Goal: Task Accomplishment & Management: Use online tool/utility

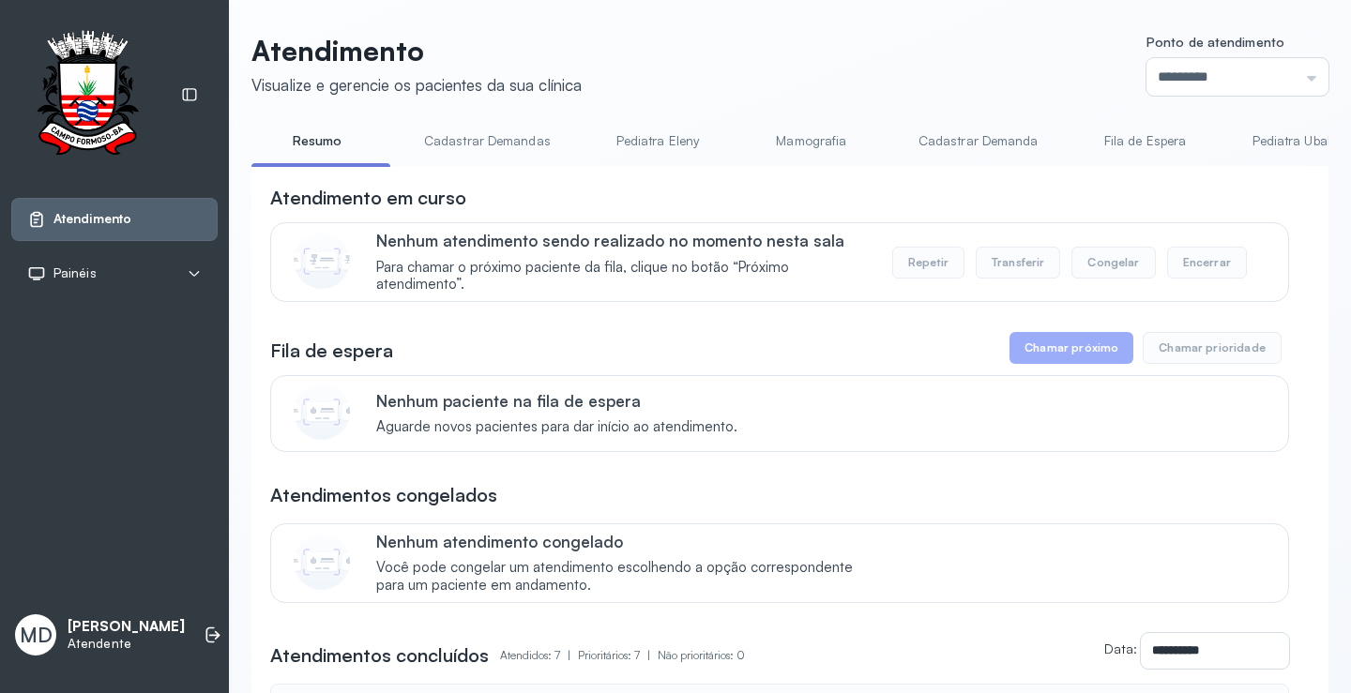
click at [1062, 364] on button "Chamar próximo" at bounding box center [1071, 348] width 124 height 32
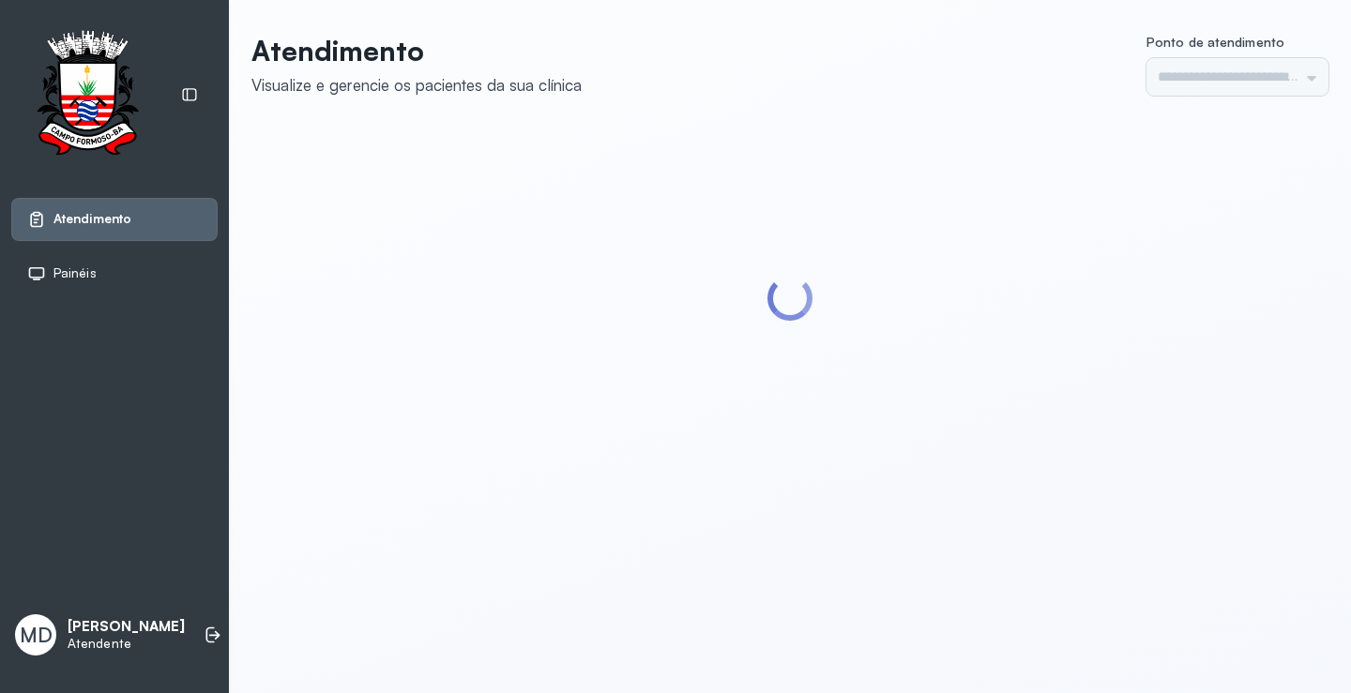
type input "*********"
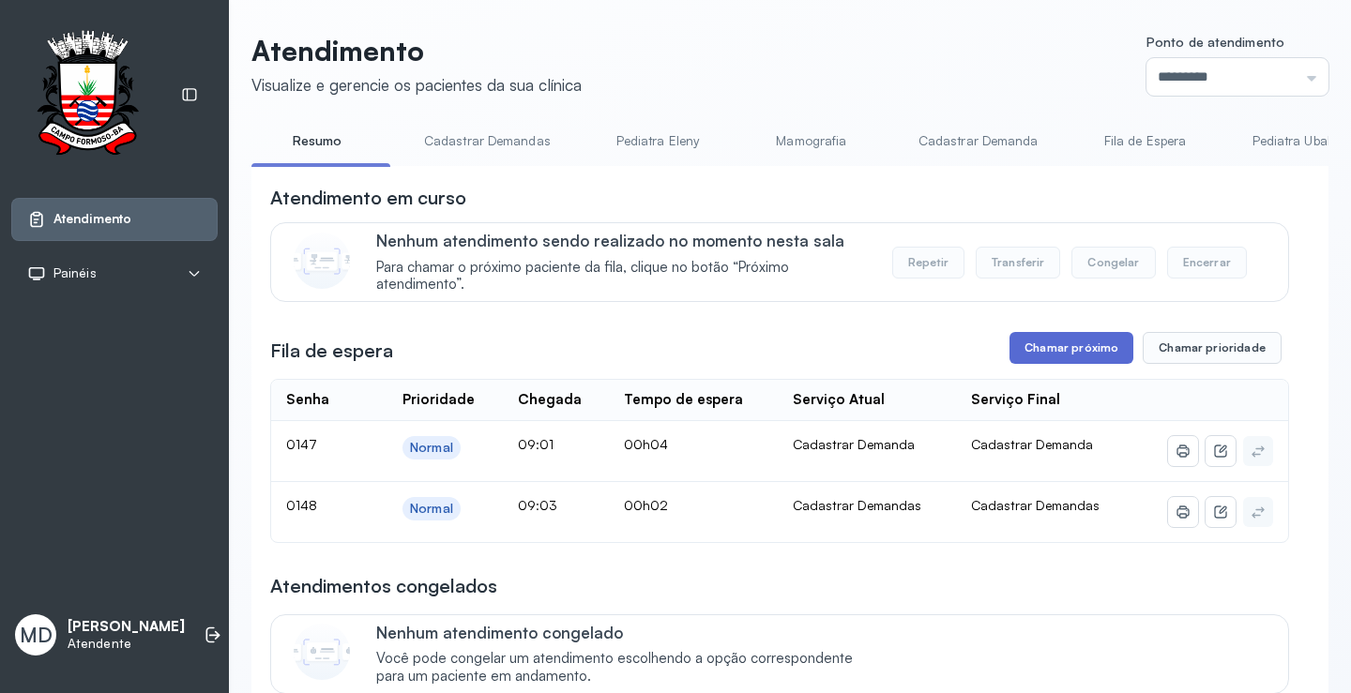
click at [1070, 351] on button "Chamar próximo" at bounding box center [1071, 348] width 124 height 32
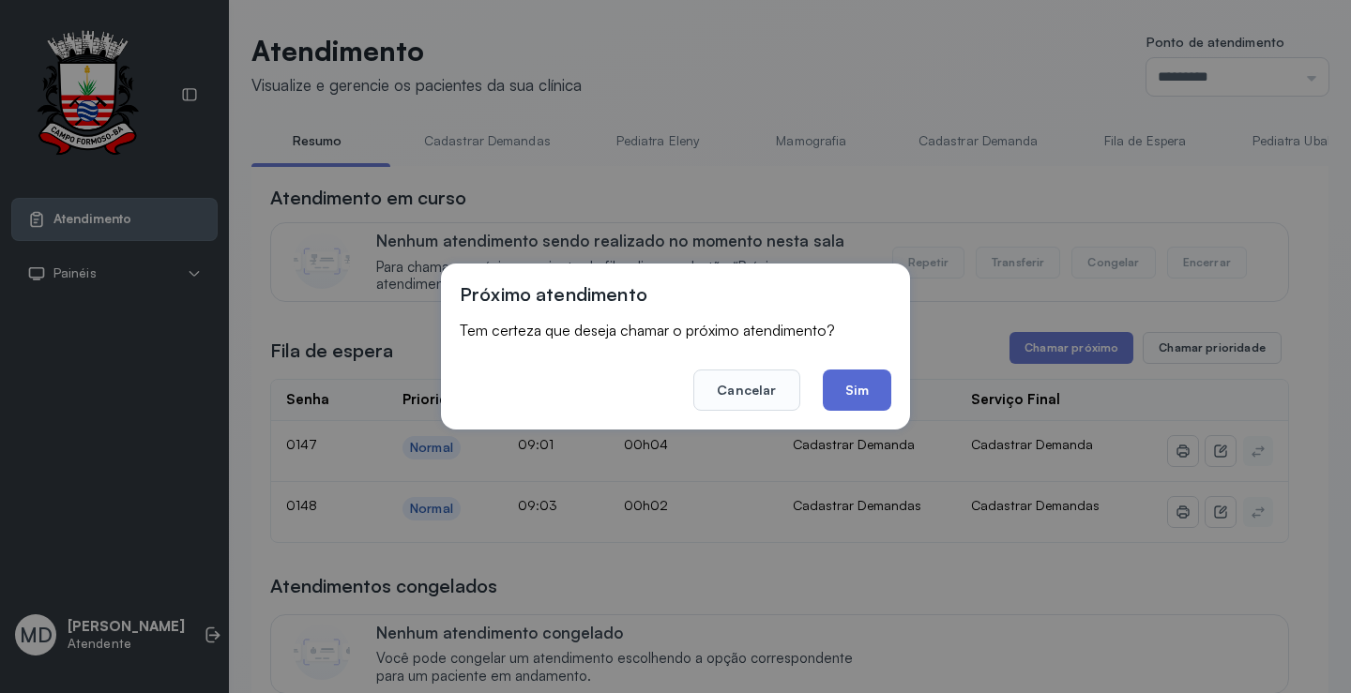
click at [834, 385] on button "Sim" at bounding box center [857, 390] width 68 height 41
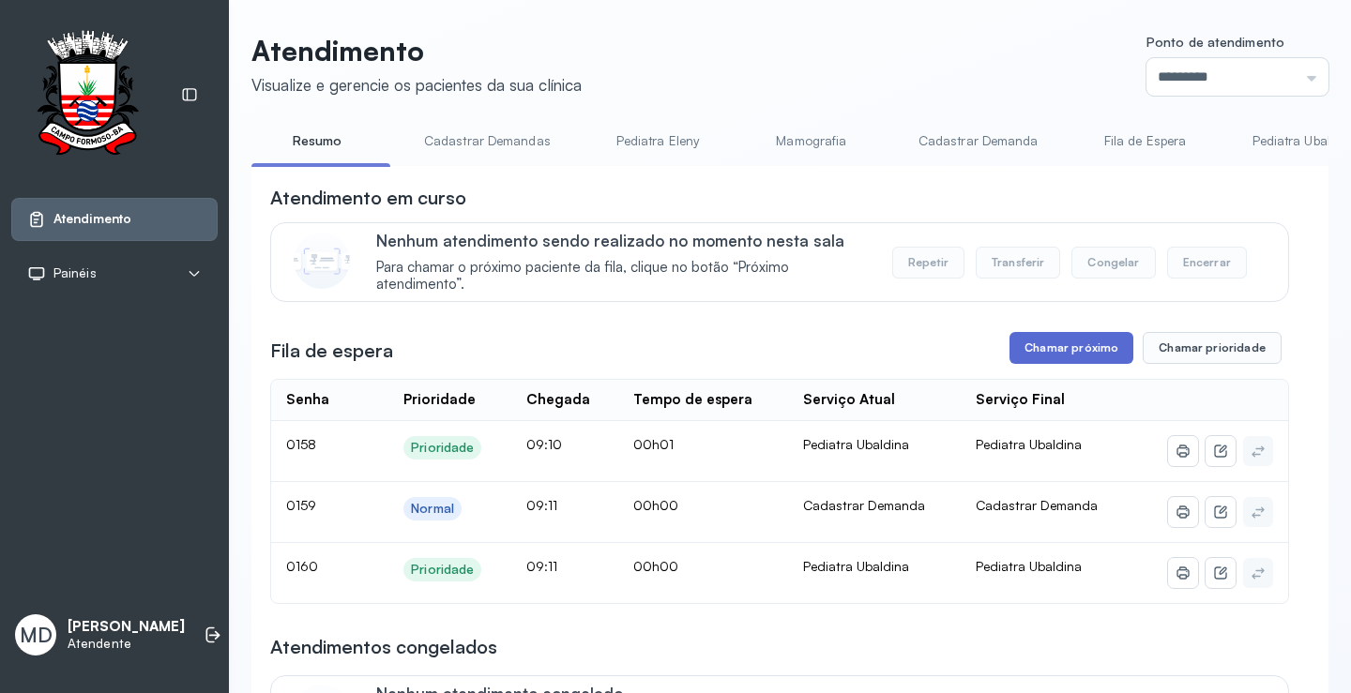
click at [1044, 349] on button "Chamar próximo" at bounding box center [1071, 348] width 124 height 32
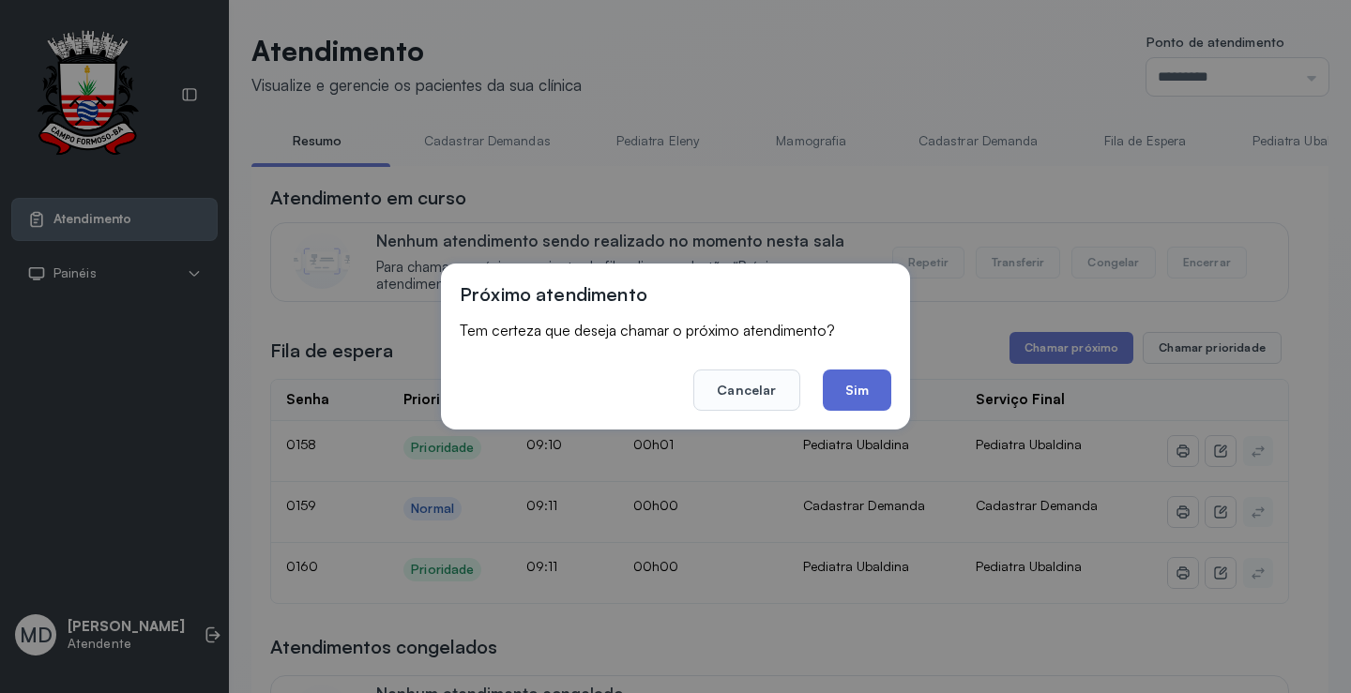
click at [853, 389] on button "Sim" at bounding box center [857, 390] width 68 height 41
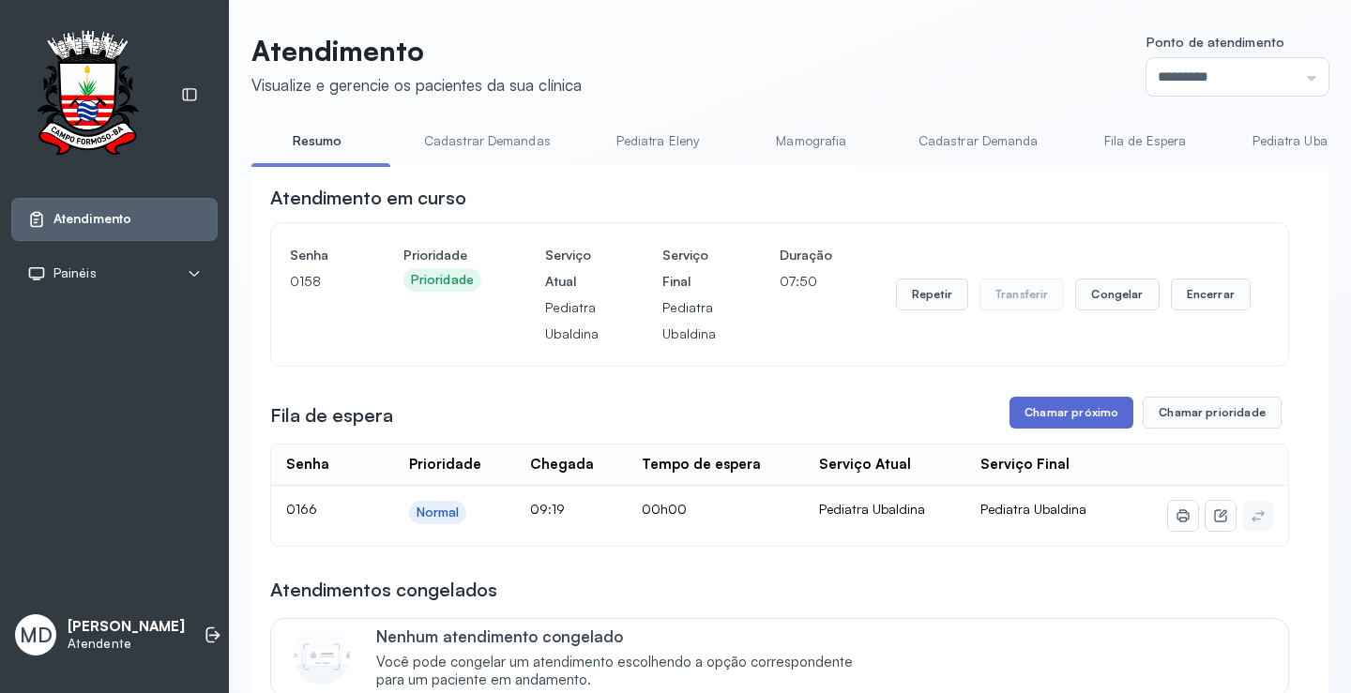
click at [1072, 416] on button "Chamar próximo" at bounding box center [1071, 413] width 124 height 32
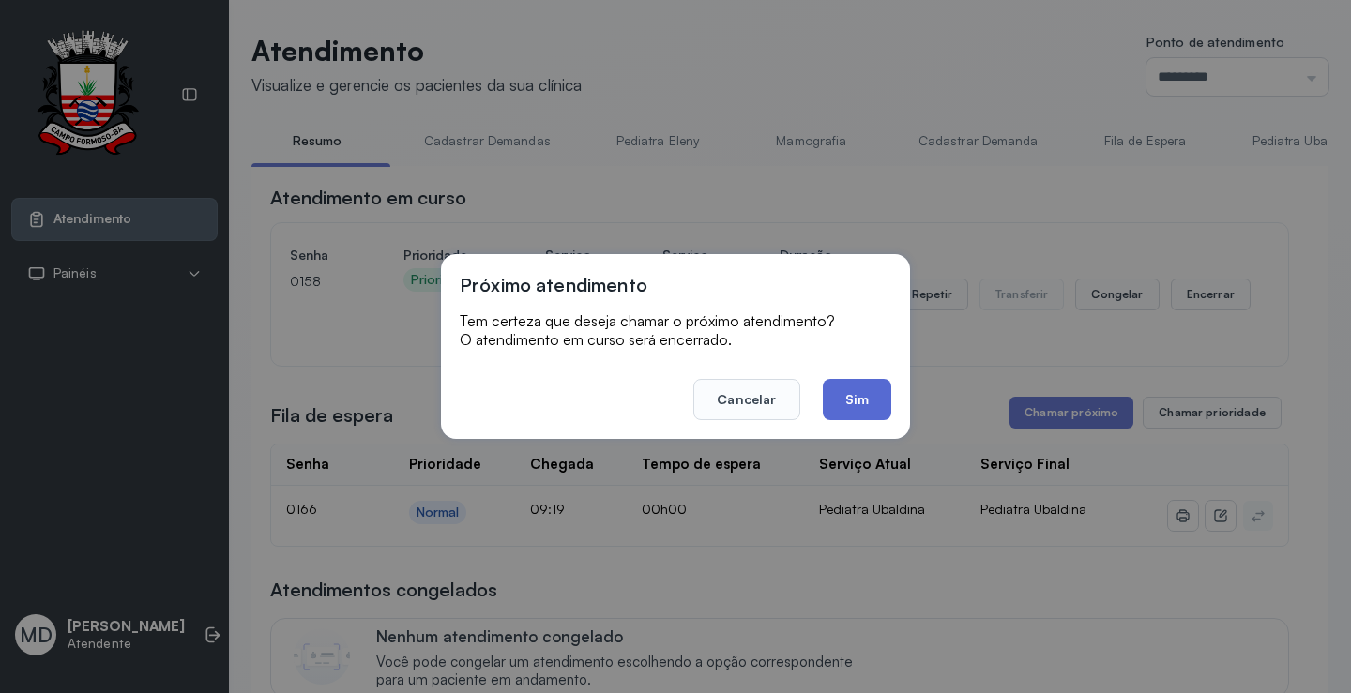
click at [854, 403] on button "Sim" at bounding box center [857, 399] width 68 height 41
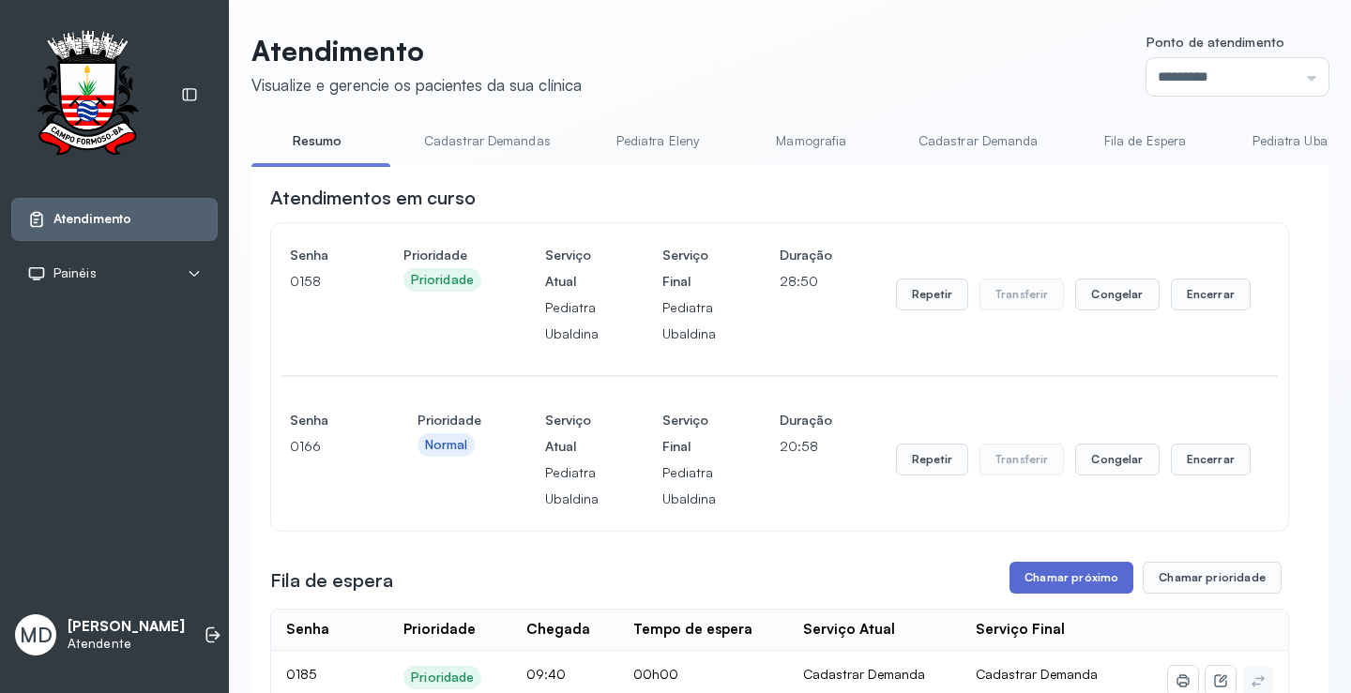
click at [1055, 586] on button "Chamar próximo" at bounding box center [1071, 578] width 124 height 32
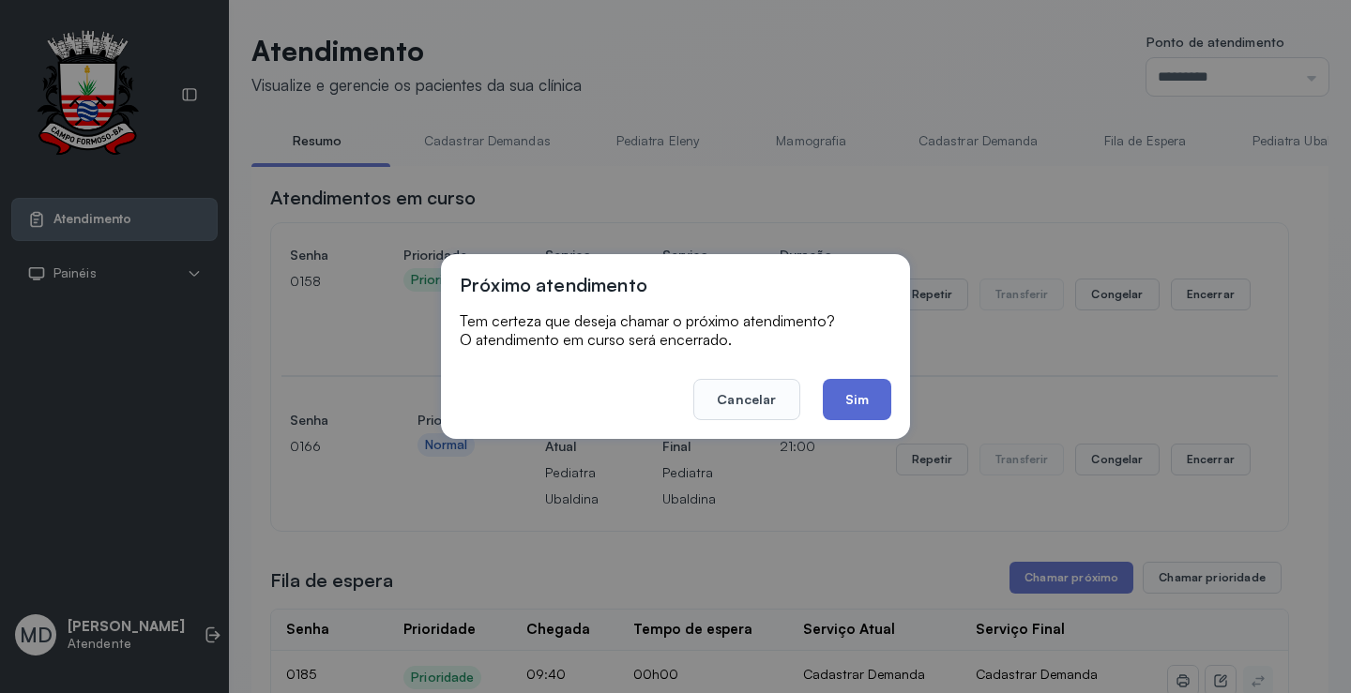
click at [861, 387] on button "Sim" at bounding box center [857, 399] width 68 height 41
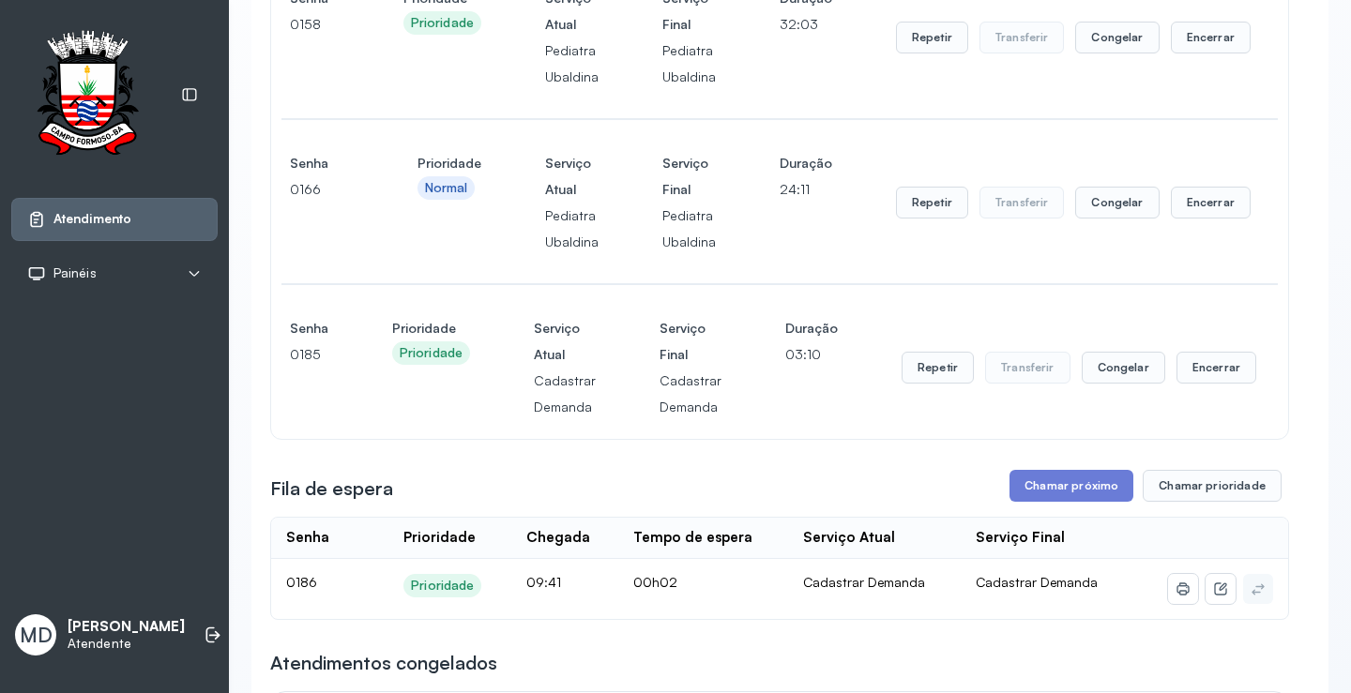
scroll to position [281, 0]
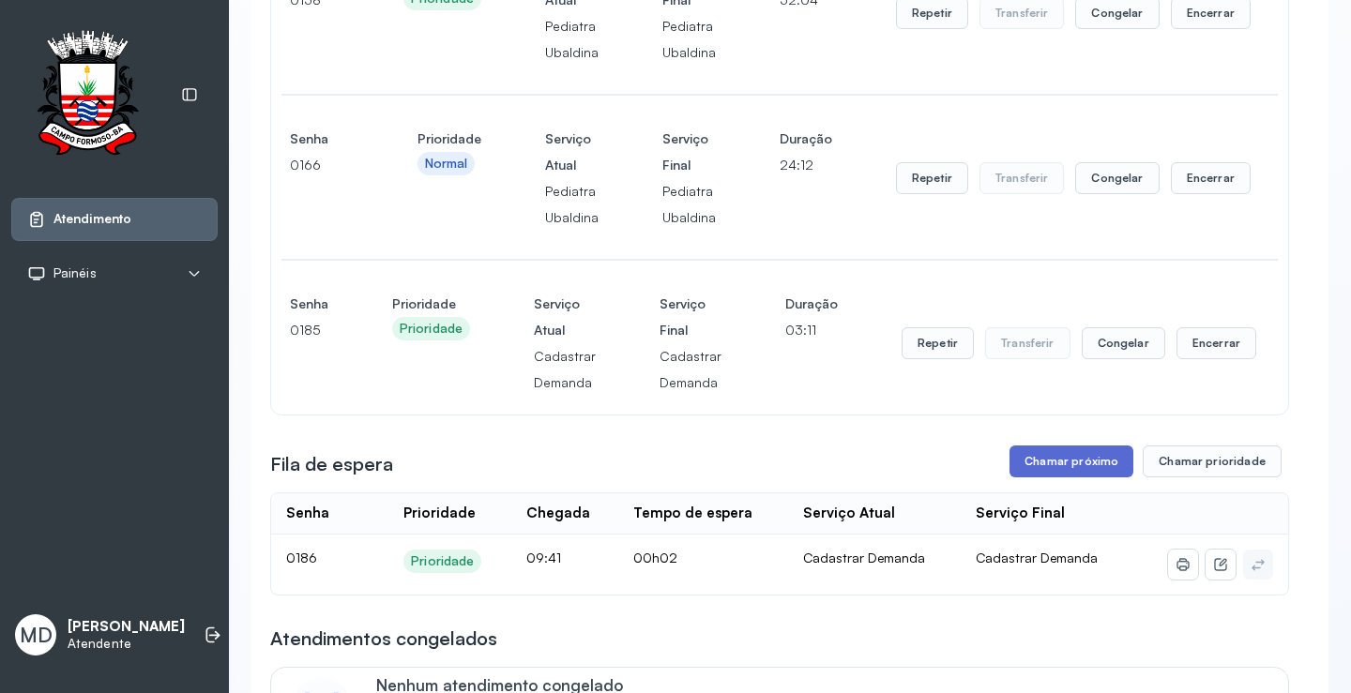
click at [1093, 465] on button "Chamar próximo" at bounding box center [1071, 462] width 124 height 32
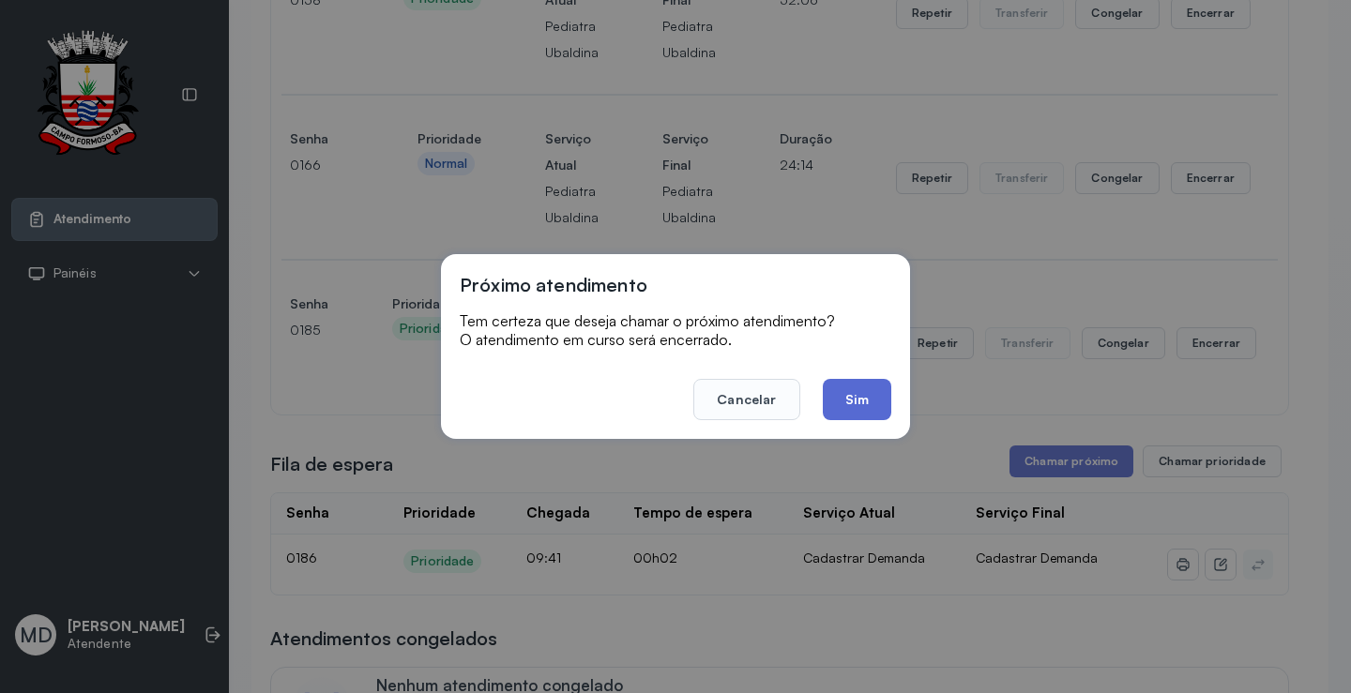
click at [854, 397] on button "Sim" at bounding box center [857, 399] width 68 height 41
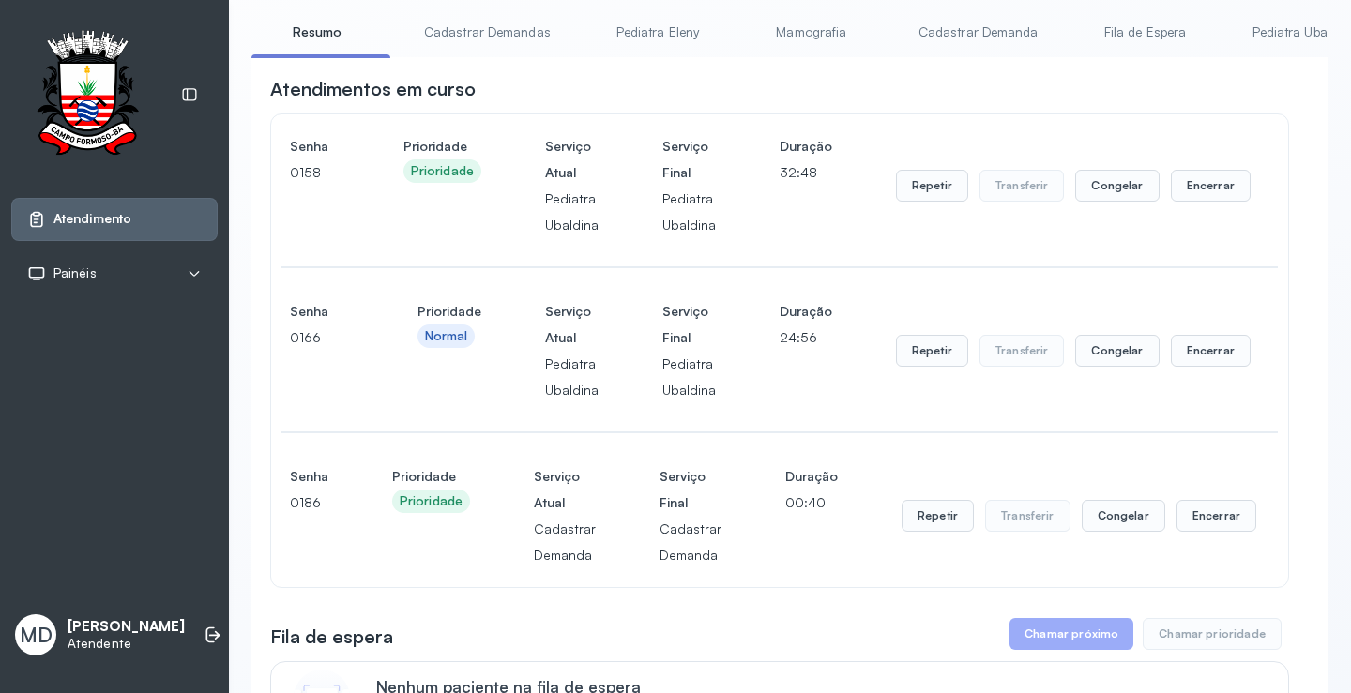
scroll to position [94, 0]
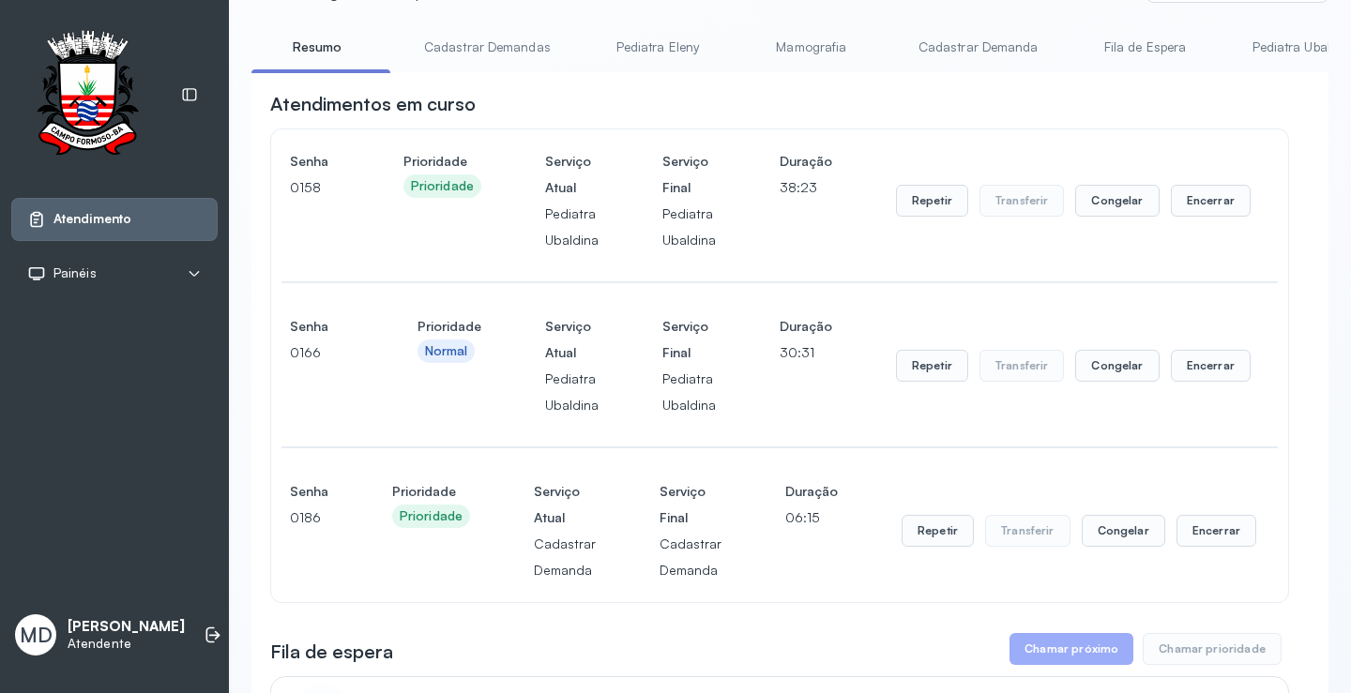
click at [1053, 652] on button "Chamar próximo" at bounding box center [1071, 649] width 124 height 32
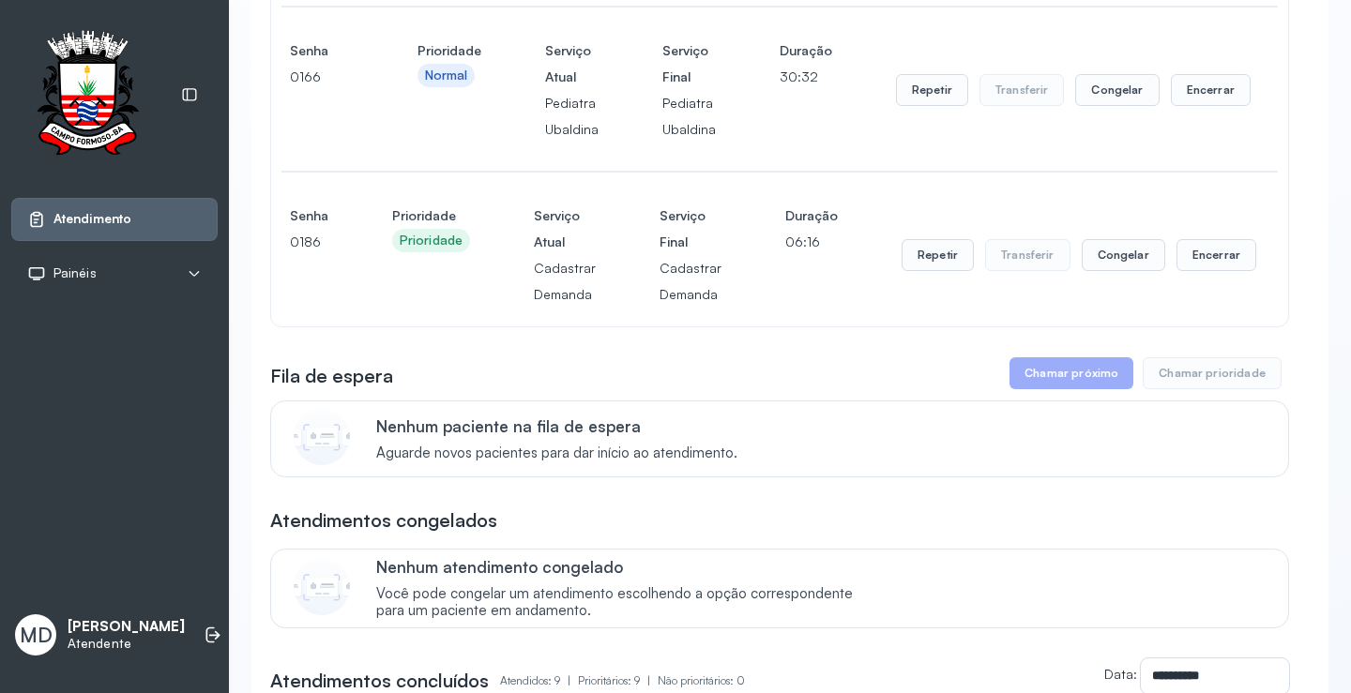
scroll to position [469, 0]
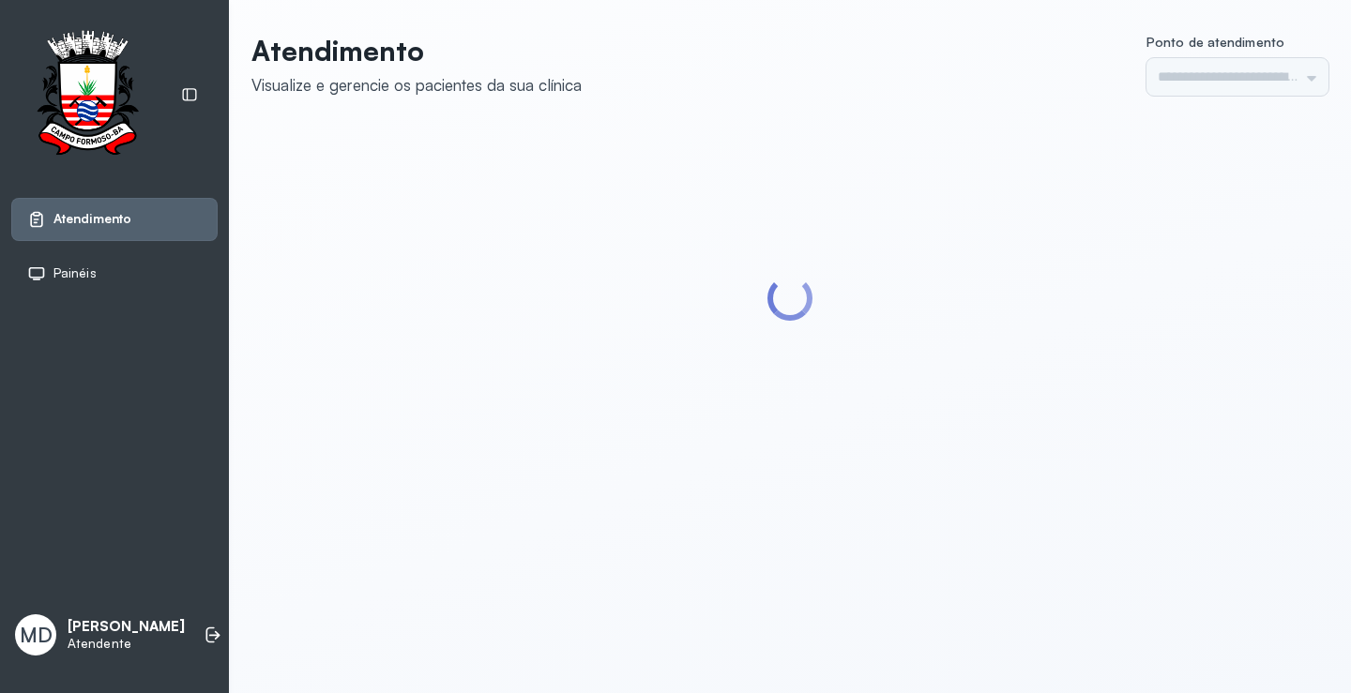
type input "*********"
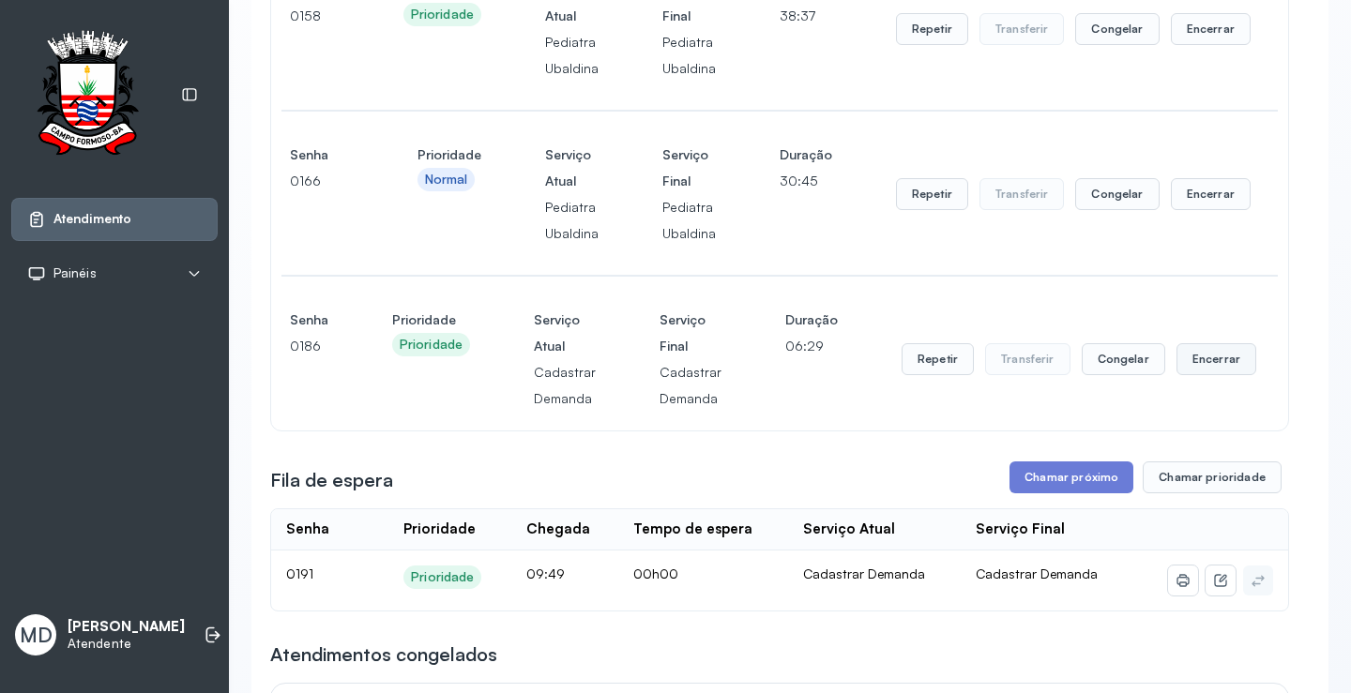
scroll to position [281, 0]
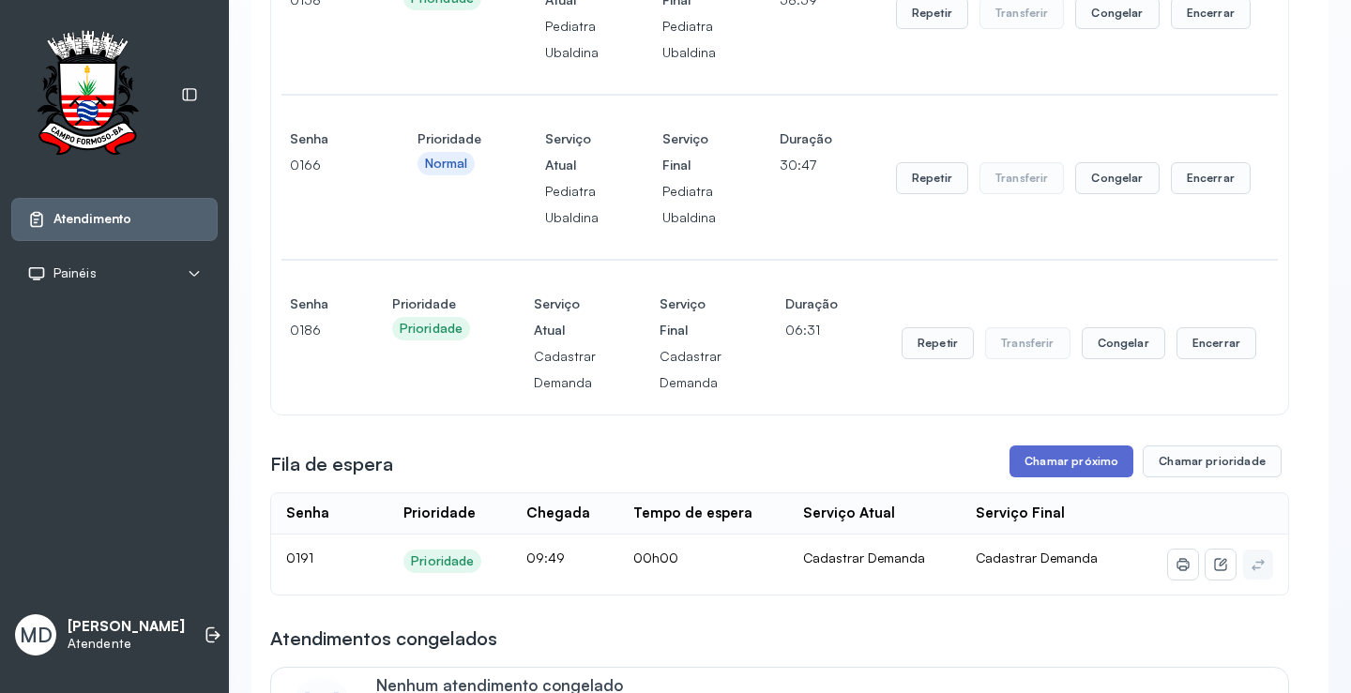
click at [1090, 462] on button "Chamar próximo" at bounding box center [1071, 462] width 124 height 32
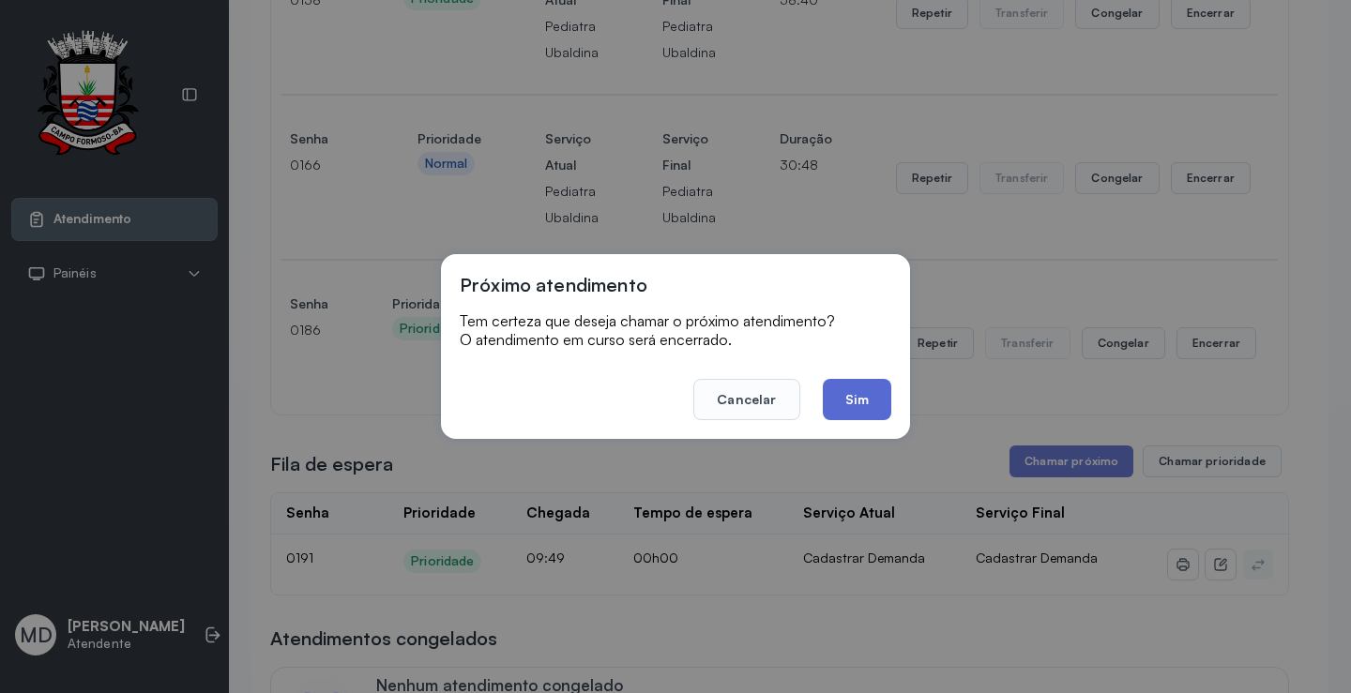
click at [843, 387] on button "Sim" at bounding box center [857, 399] width 68 height 41
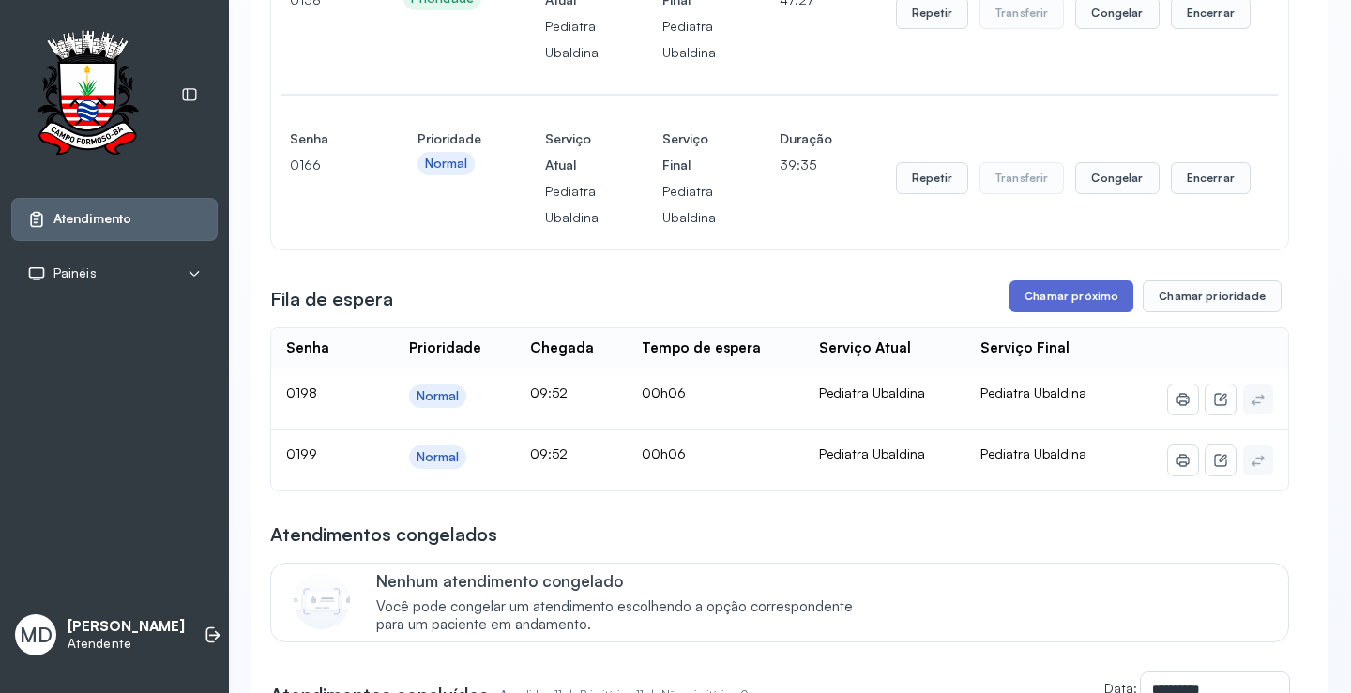
click at [1066, 302] on button "Chamar próximo" at bounding box center [1071, 296] width 124 height 32
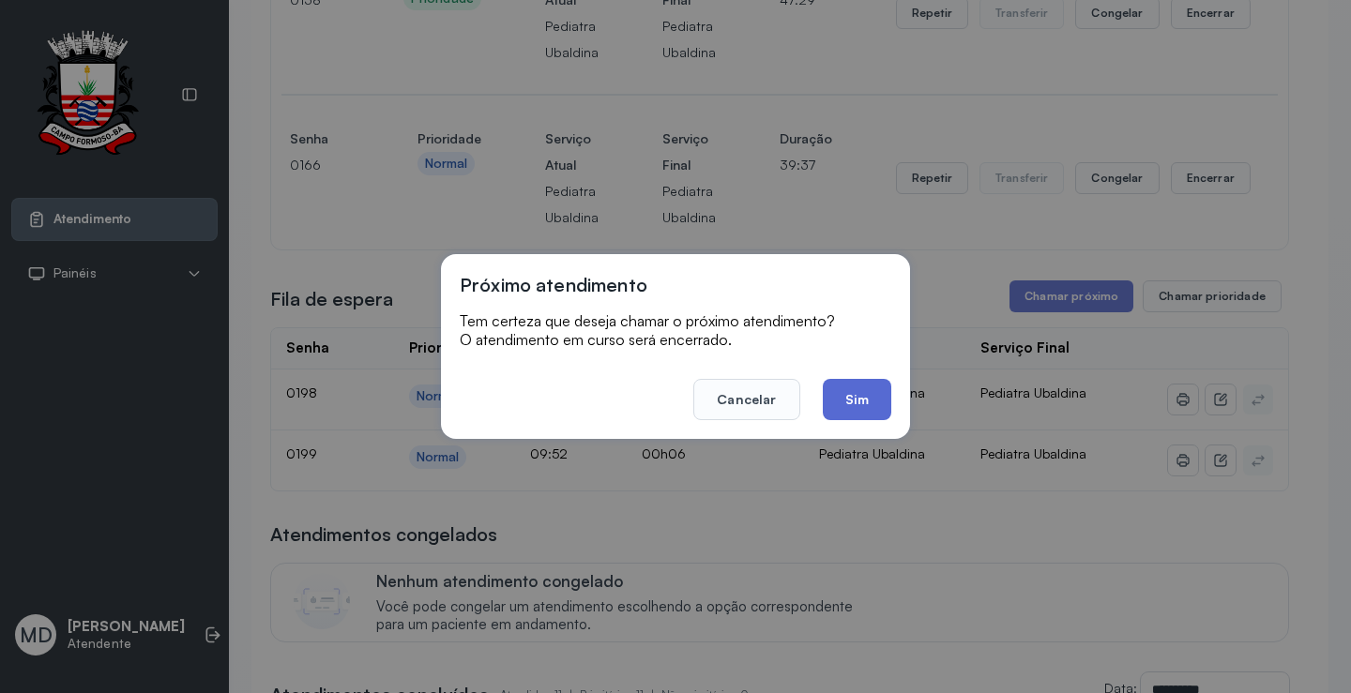
click at [860, 391] on button "Sim" at bounding box center [857, 399] width 68 height 41
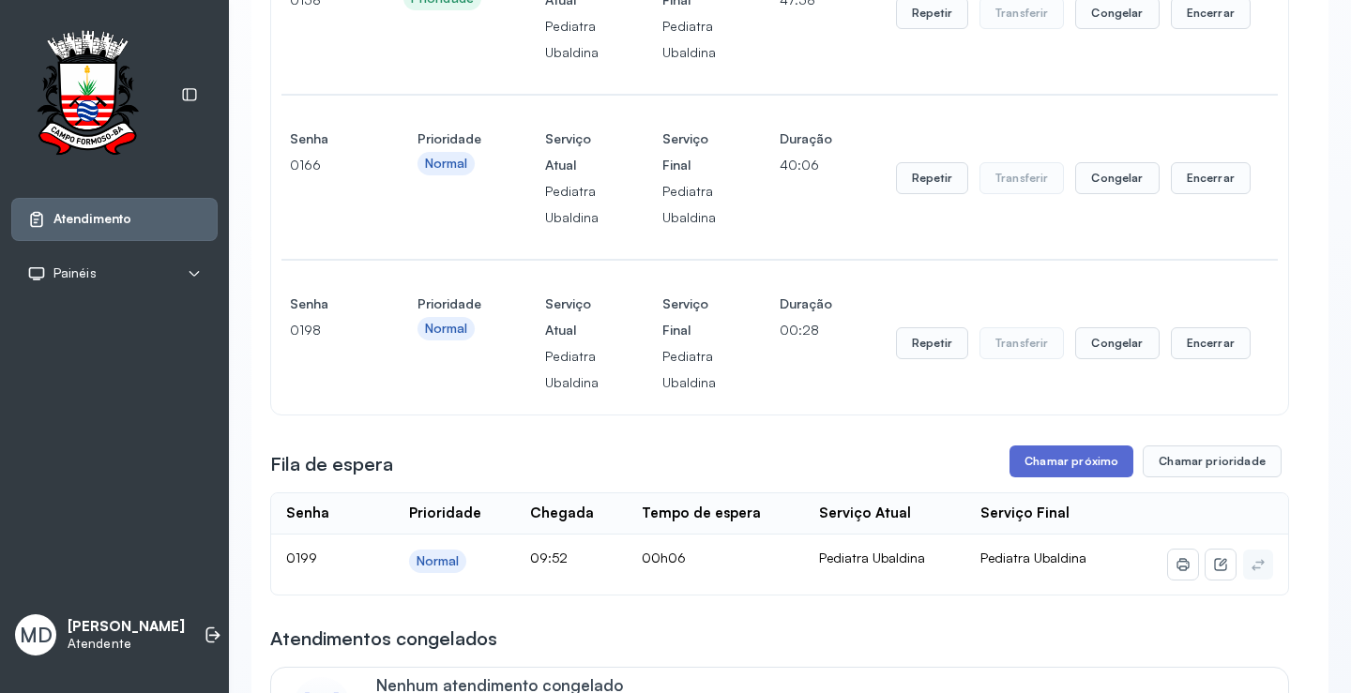
click at [1038, 465] on button "Chamar próximo" at bounding box center [1071, 462] width 124 height 32
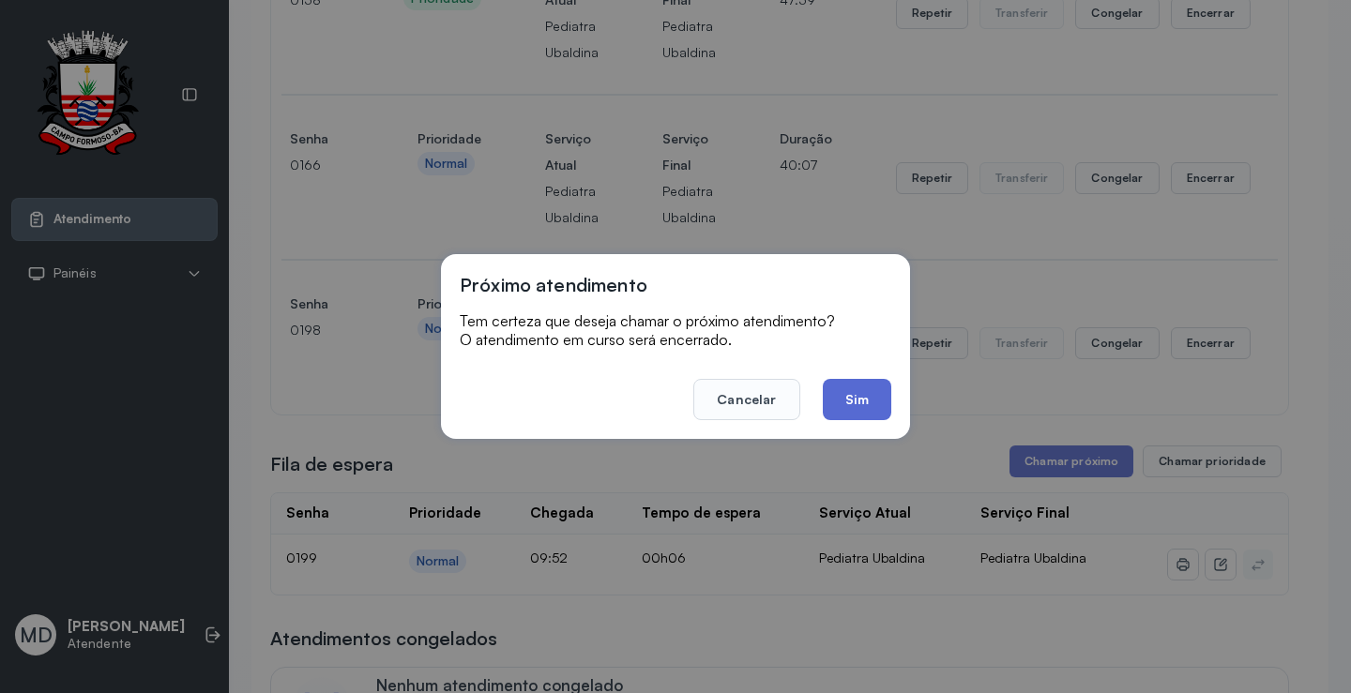
click at [870, 392] on button "Sim" at bounding box center [857, 399] width 68 height 41
